Goal: Check status: Check status

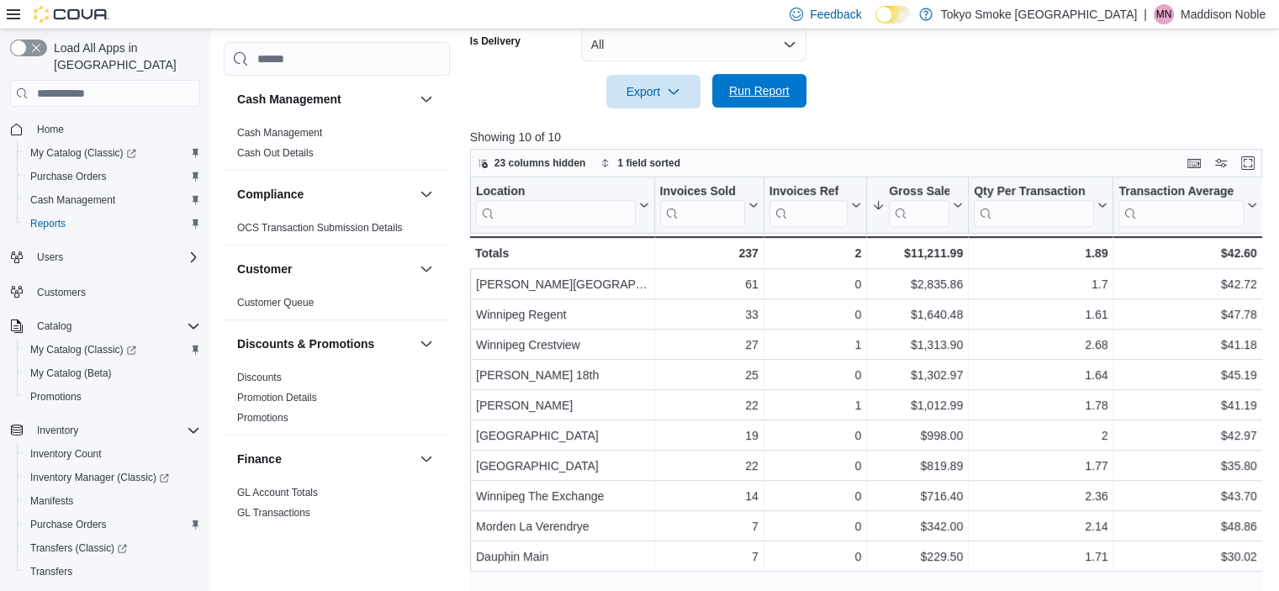
scroll to position [1095, 0]
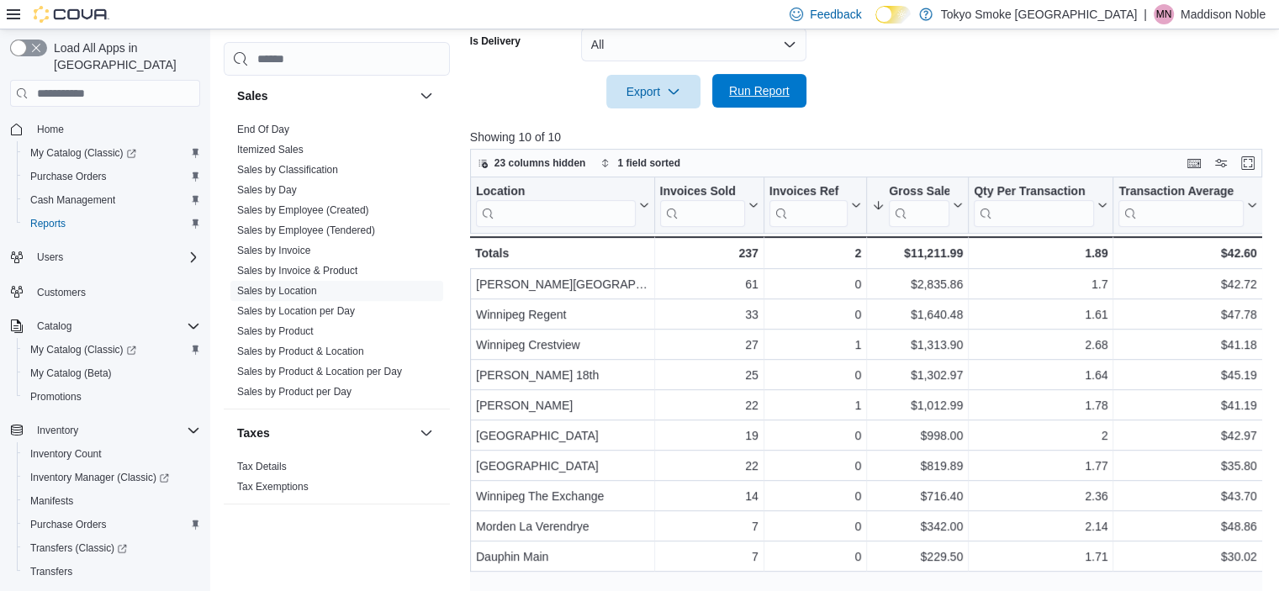
click at [781, 100] on span "Run Report" at bounding box center [760, 91] width 74 height 34
click at [740, 94] on span "Run Report" at bounding box center [759, 90] width 61 height 17
click at [770, 83] on span "Run Report" at bounding box center [759, 90] width 61 height 17
click at [747, 104] on span "Run Report" at bounding box center [760, 91] width 74 height 34
click at [775, 104] on span "Run Report" at bounding box center [760, 91] width 74 height 34
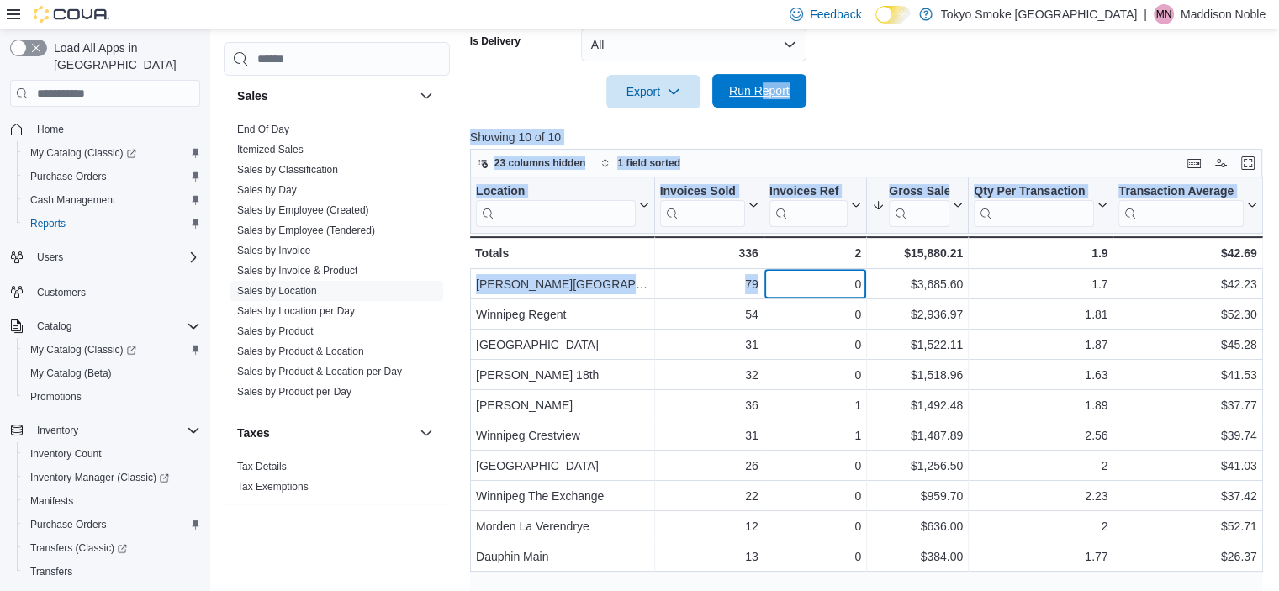
drag, startPoint x: 822, startPoint y: 287, endPoint x: 765, endPoint y: 92, distance: 203.1
click at [765, 92] on div "Report Hide Parameters Date Range [DATE] Locations [GEOGRAPHIC_DATA] Classifica…" at bounding box center [870, 166] width 801 height 910
click at [765, 92] on span "Run Report" at bounding box center [759, 90] width 61 height 17
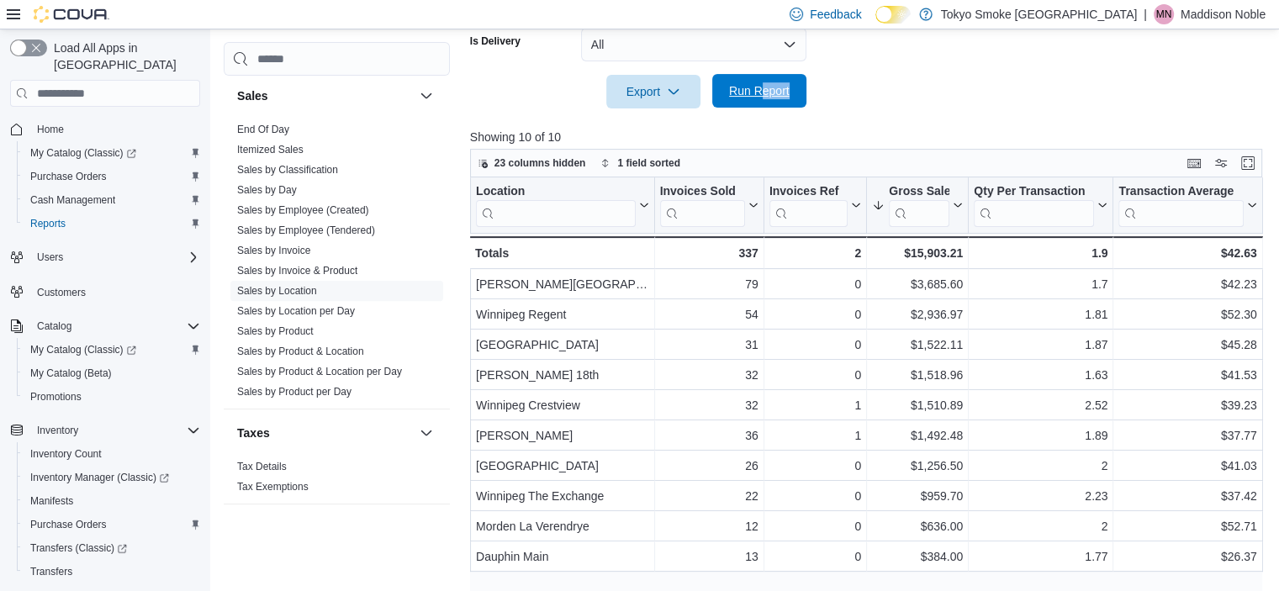
click at [777, 93] on span "Run Report" at bounding box center [759, 90] width 61 height 17
click at [768, 83] on span "Run Report" at bounding box center [760, 91] width 74 height 34
